Goal: Find specific page/section: Find specific page/section

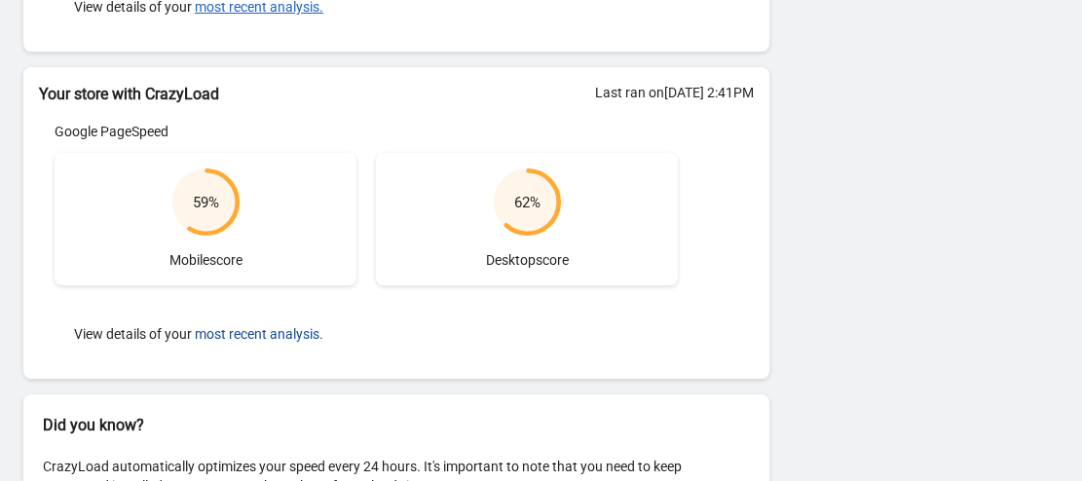
scroll to position [559, 0]
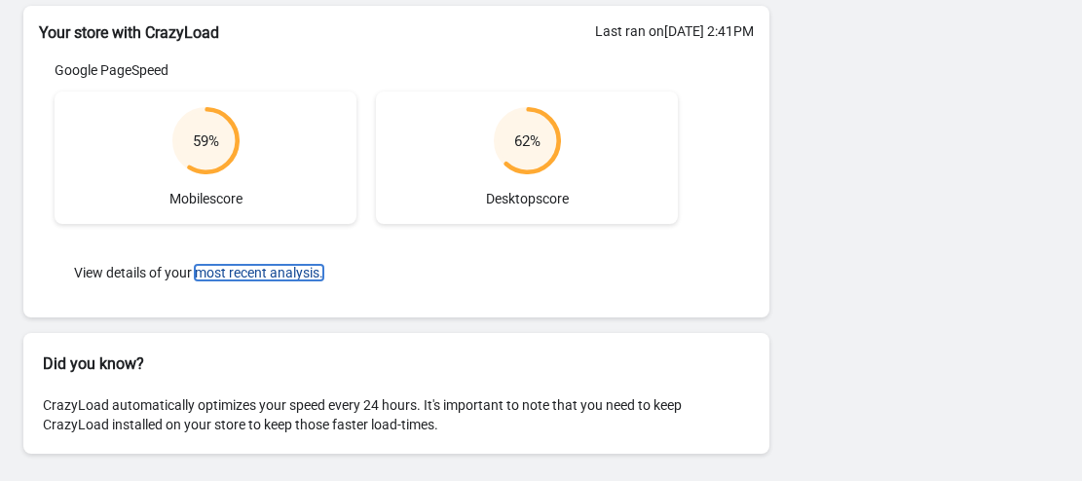
click at [252, 270] on button "most recent analysis." at bounding box center [259, 273] width 129 height 16
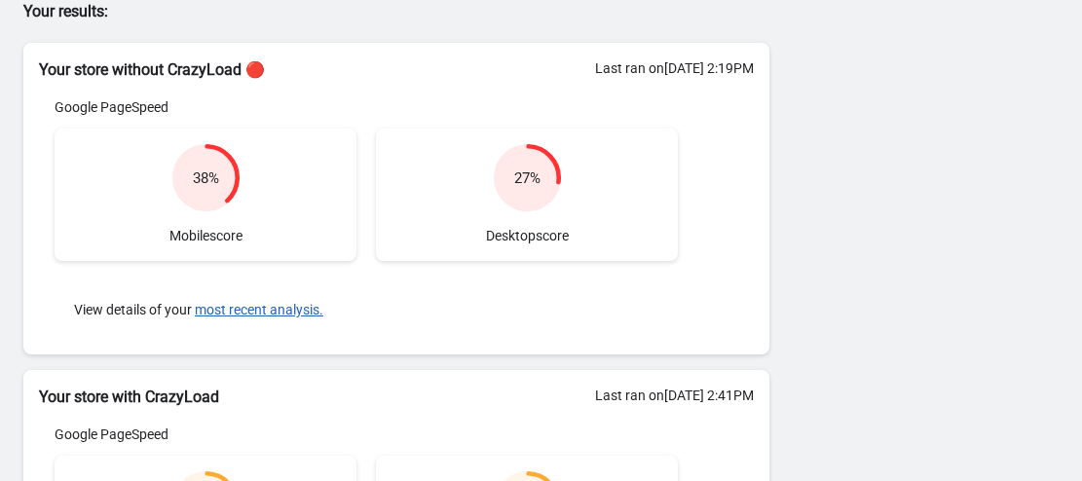
scroll to position [0, 0]
